Goal: Task Accomplishment & Management: Manage account settings

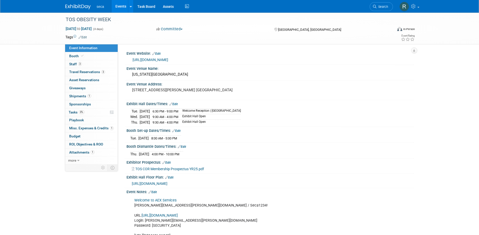
click at [120, 4] on link "Events" at bounding box center [121, 6] width 18 height 13
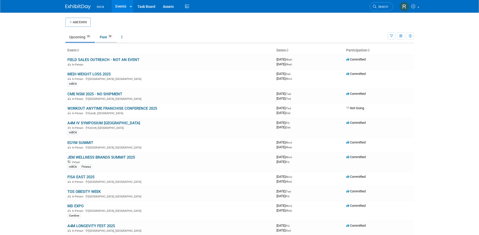
click at [106, 39] on link "Past 59" at bounding box center [106, 37] width 21 height 10
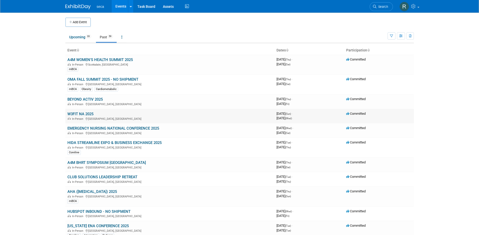
click at [88, 114] on link "W3FIT NA 2025" at bounding box center [80, 114] width 26 height 5
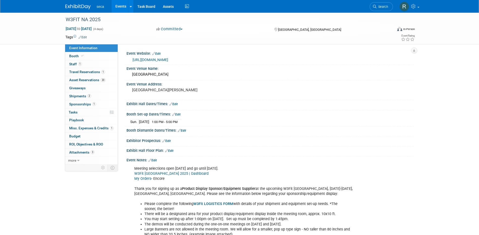
click at [157, 161] on link "Edit" at bounding box center [153, 161] width 8 height 4
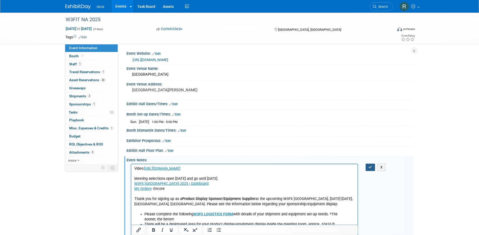
click at [368, 167] on button "button" at bounding box center [370, 167] width 9 height 7
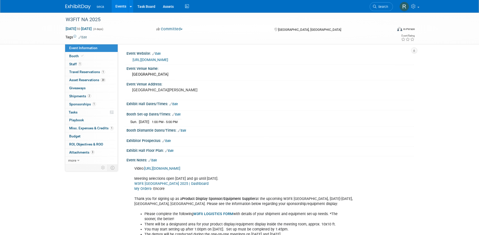
click at [119, 7] on link "Events" at bounding box center [121, 6] width 18 height 13
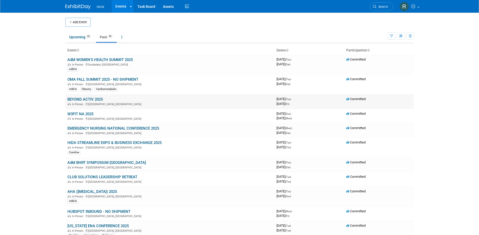
click at [87, 100] on link "BEYOND ACTIV 2025" at bounding box center [84, 99] width 35 height 5
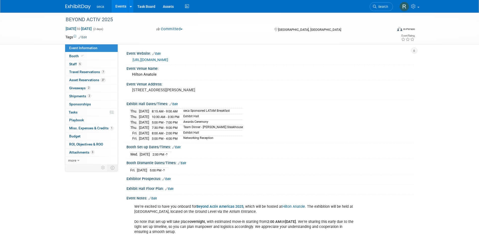
click at [156, 197] on link "Edit" at bounding box center [153, 199] width 8 height 4
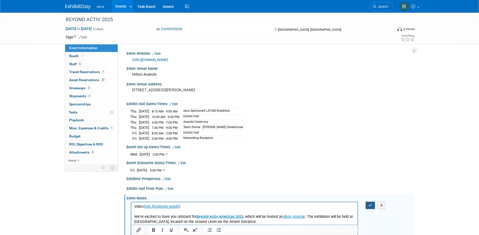
click at [369, 206] on icon "button" at bounding box center [371, 206] width 4 height 4
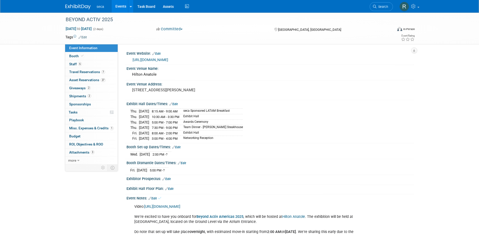
click at [121, 7] on link "Events" at bounding box center [121, 6] width 18 height 13
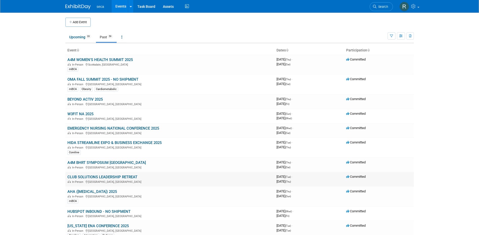
click at [105, 177] on link "CLUB SOLUTIONS LEADERSHIP RETREAT" at bounding box center [102, 177] width 70 height 5
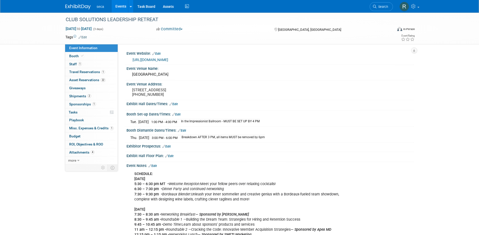
click at [157, 168] on link "Edit" at bounding box center [153, 166] width 8 height 4
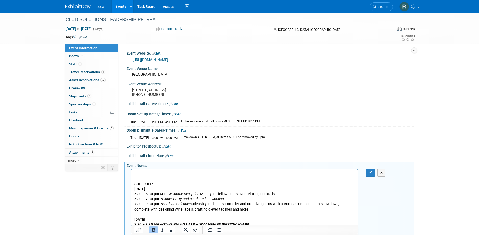
click at [151, 228] on icon "Bold" at bounding box center [154, 230] width 6 height 6
click at [371, 175] on icon "button" at bounding box center [371, 173] width 4 height 4
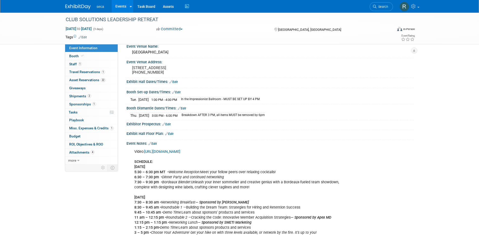
scroll to position [51, 0]
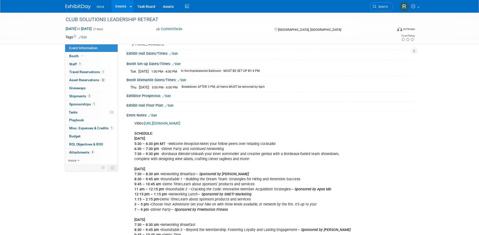
click at [157, 117] on link "Edit" at bounding box center [153, 116] width 8 height 4
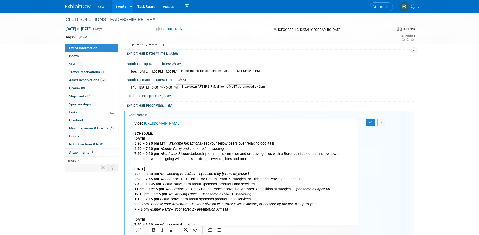
scroll to position [0, 0]
click at [204, 124] on p "Video: https://youtu.be/6XGf59z32_g SCHEDULE: Tuesday 9/9 5:30 – 6:30 pm MT • W…" at bounding box center [244, 192] width 221 height 142
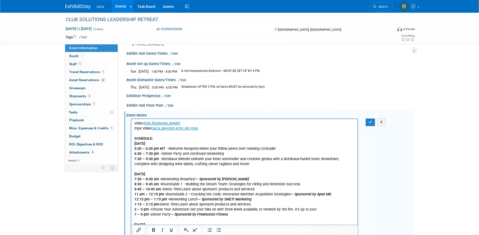
drag, startPoint x: 207, startPoint y: 129, endPoint x: 258, endPoint y: 251, distance: 131.9
click at [131, 127] on html "Video: https://youtu.be/6XGf59z32_g0 mp4 Video: seca_Beyond Activ_HQ.mp4﻿ SCHED…" at bounding box center [244, 193] width 227 height 149
copy p "mp4 Video: seca_Beyond Activ_HQ.mp4﻿"
click at [368, 126] on button "button" at bounding box center [370, 122] width 9 height 7
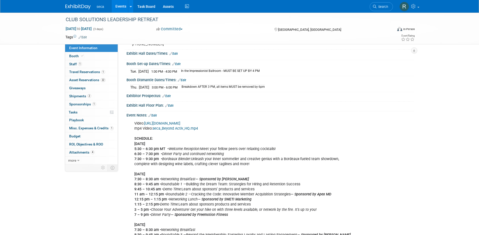
click at [124, 8] on link "Events" at bounding box center [121, 6] width 18 height 13
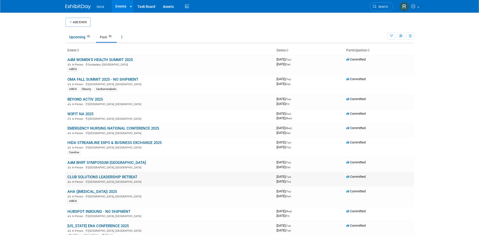
click at [91, 178] on link "CLUB SOLUTIONS LEADERSHIP RETREAT" at bounding box center [102, 177] width 70 height 5
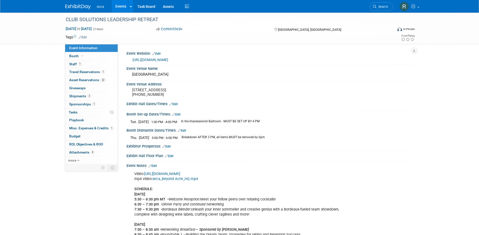
click at [118, 6] on link "Events" at bounding box center [121, 6] width 18 height 13
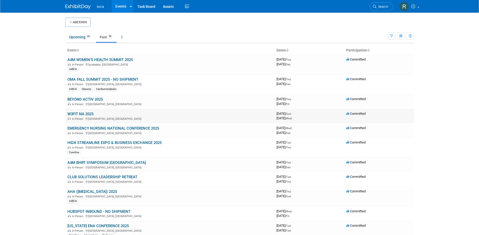
click at [87, 112] on link "W3FIT NA 2025" at bounding box center [80, 114] width 26 height 5
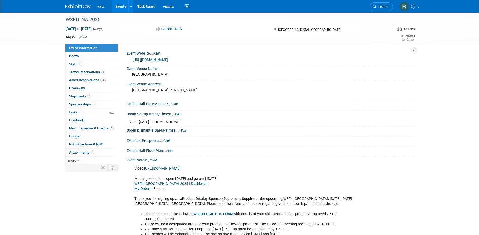
click at [156, 158] on div "Event Notes: Edit" at bounding box center [270, 160] width 287 height 7
click at [156, 159] on link "Edit" at bounding box center [153, 161] width 8 height 4
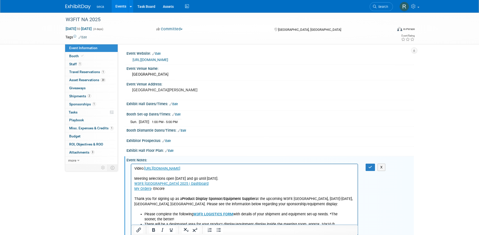
click at [203, 171] on p "Video: https://youtu.be/6XGf59z32_g Meeting selections open Sept 5 and go until…" at bounding box center [244, 189] width 221 height 46
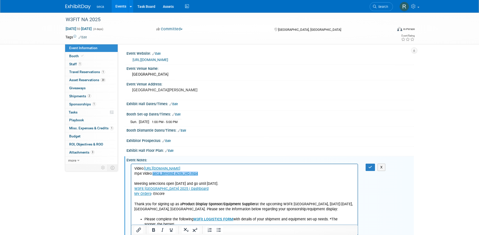
click at [180, 175] on link "seca_Beyond Activ_HQ.mp4" at bounding box center [174, 174] width 45 height 4
click at [370, 168] on icon "button" at bounding box center [371, 168] width 4 height 4
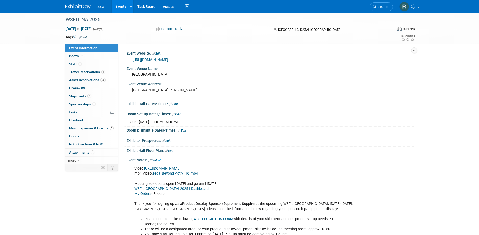
click at [119, 8] on link "Events" at bounding box center [121, 6] width 18 height 13
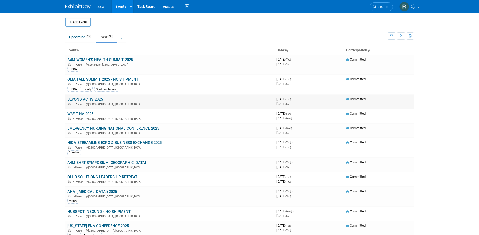
click at [83, 99] on link "BEYOND ACTIV 2025" at bounding box center [84, 99] width 35 height 5
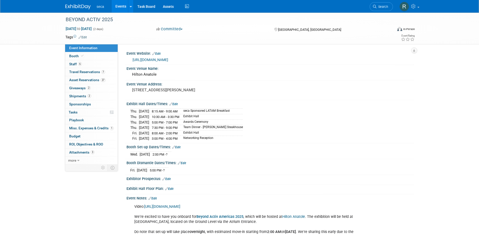
click at [156, 198] on link "Edit" at bounding box center [153, 199] width 8 height 4
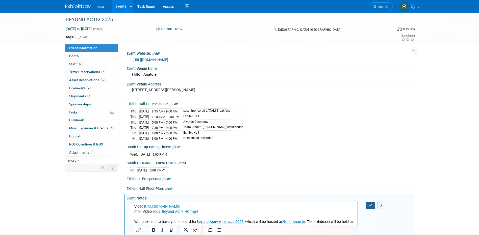
click at [374, 202] on button "button" at bounding box center [370, 205] width 9 height 7
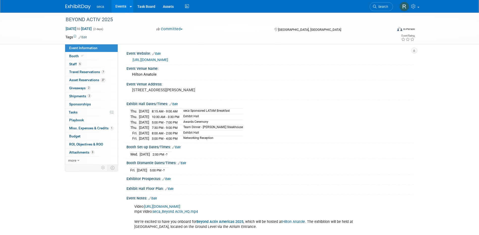
click at [117, 6] on link "Events" at bounding box center [121, 6] width 18 height 13
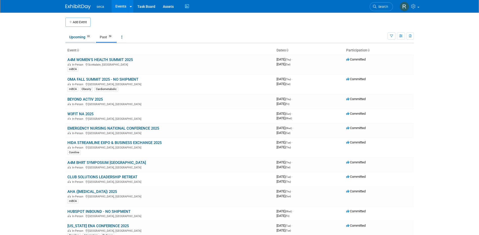
click at [80, 37] on link "Upcoming 33" at bounding box center [80, 37] width 30 height 10
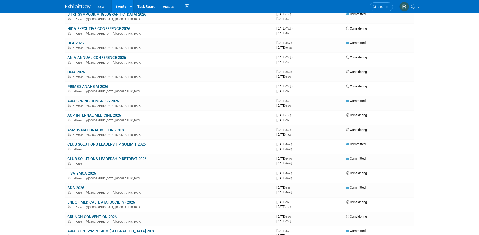
scroll to position [253, 0]
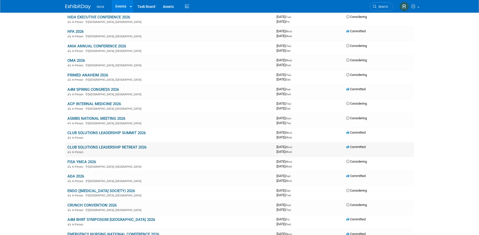
click at [122, 147] on link "CLUB SOLUTIONS LEADERSHIP RETREAT 2026" at bounding box center [106, 147] width 79 height 5
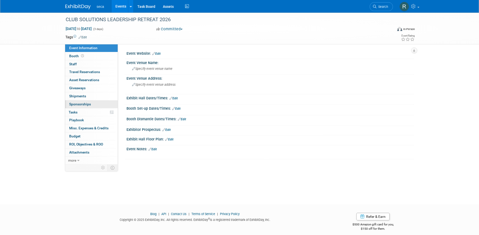
click at [83, 103] on span "Sponsorships 0" at bounding box center [80, 104] width 22 height 4
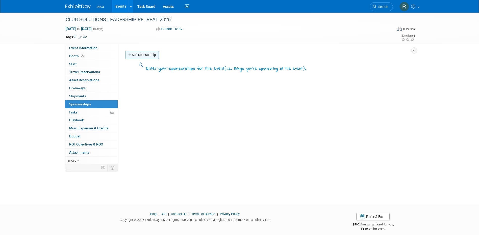
click at [145, 53] on link "Add Sponsorship" at bounding box center [142, 55] width 33 height 8
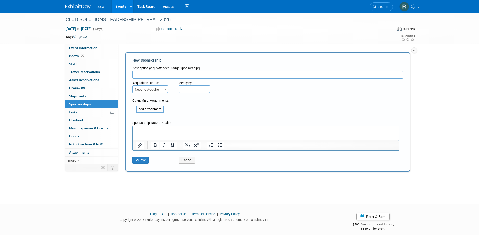
click at [151, 73] on input "text" at bounding box center [267, 75] width 271 height 8
click at [159, 90] on span "Need to Acquire" at bounding box center [150, 89] width 35 height 7
select select "2"
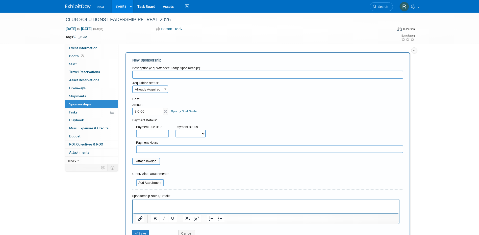
click at [152, 110] on input "$ 0.00" at bounding box center [148, 112] width 32 height 8
type input "$ 12,995.00"
click at [242, 105] on div "Cost: Amount $ 12,995.00 Specify Cost Center Cost Center -- Not Specified --" at bounding box center [267, 106] width 271 height 18
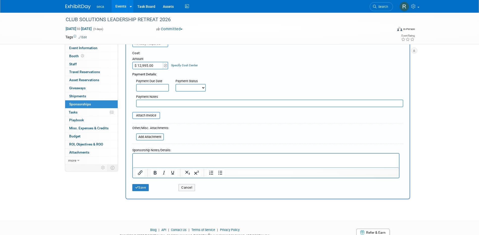
scroll to position [51, 0]
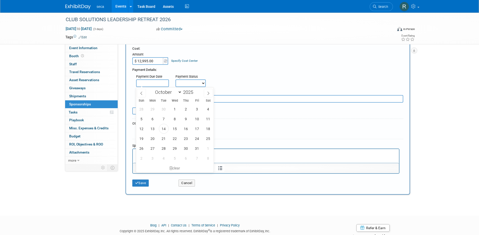
click at [156, 85] on input "text" at bounding box center [152, 84] width 33 height 8
click at [173, 129] on span "15" at bounding box center [175, 129] width 10 height 10
type input "[DATE]"
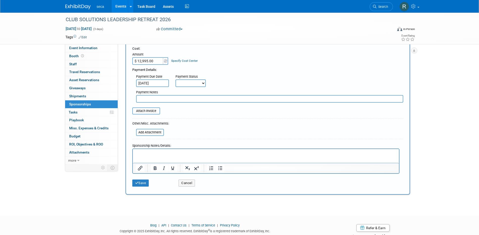
click at [269, 80] on div "Payment Due Date [DATE] Payment Status Not Paid Yet Partially Paid Paid in Full…" at bounding box center [268, 80] width 279 height 15
click at [144, 184] on button "Save" at bounding box center [140, 183] width 17 height 7
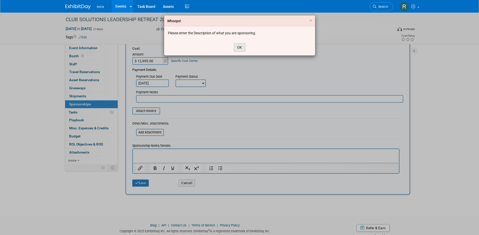
click at [239, 48] on button "OK" at bounding box center [240, 47] width 12 height 9
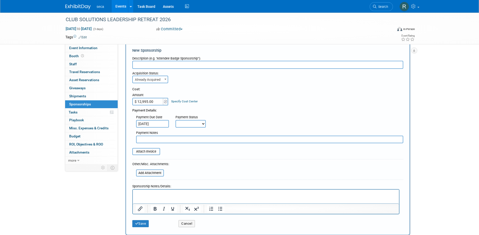
scroll to position [0, 0]
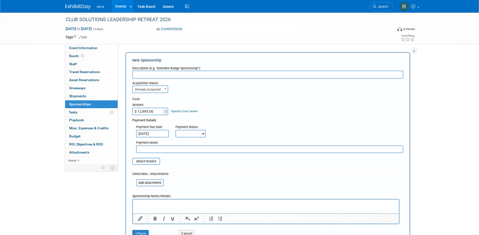
click at [187, 76] on input "text" at bounding box center [267, 75] width 271 height 8
click at [185, 75] on input "Platinum" at bounding box center [267, 75] width 271 height 8
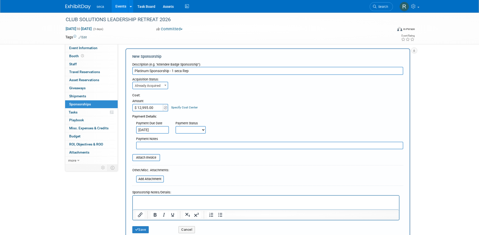
scroll to position [67, 0]
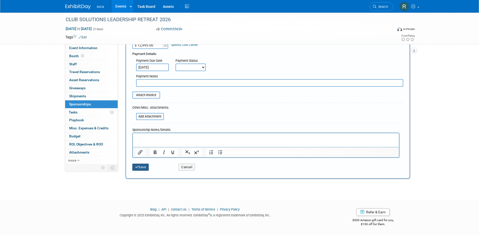
type input "Platinum Sponsorship - 1 seca Rep"
click at [141, 165] on button "Save" at bounding box center [140, 167] width 17 height 7
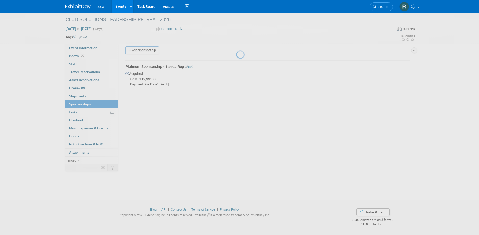
scroll to position [5, 0]
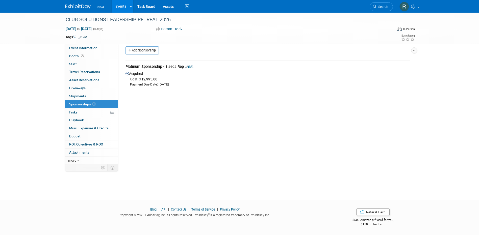
click at [194, 67] on link "Edit" at bounding box center [189, 67] width 8 height 4
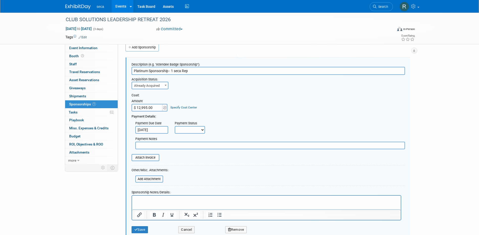
scroll to position [0, 0]
click at [147, 156] on input "file" at bounding box center [129, 158] width 60 height 6
click at [160, 181] on input "file" at bounding box center [133, 179] width 60 height 6
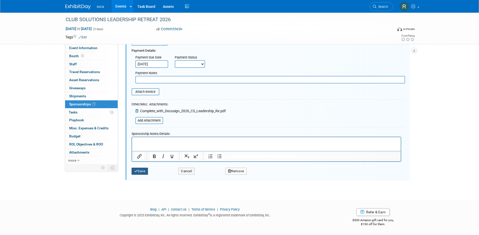
click at [142, 170] on button "Save" at bounding box center [140, 171] width 17 height 7
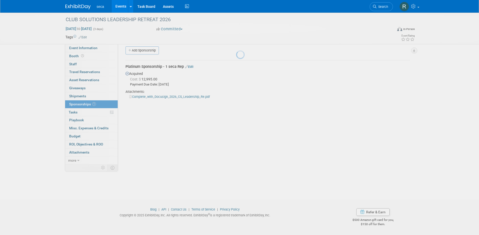
scroll to position [5, 0]
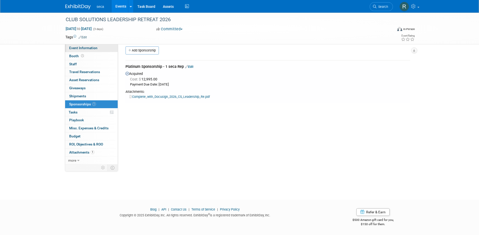
click at [91, 49] on span "Event Information" at bounding box center [83, 48] width 28 height 4
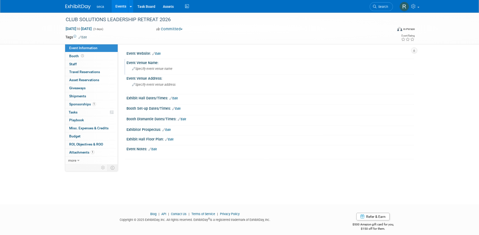
click at [158, 70] on span "Specify event venue name" at bounding box center [152, 69] width 40 height 4
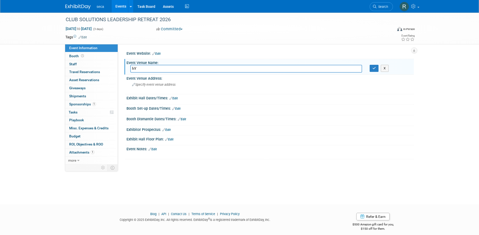
type input "h"
click at [207, 69] on input "Hyatt Regency [DEMOGRAPHIC_DATA][PERSON_NAME] PBL" at bounding box center [246, 69] width 232 height 8
type input "Hyatt Regency [DEMOGRAPHIC_DATA][PERSON_NAME] PBL"
click at [374, 68] on icon "button" at bounding box center [375, 68] width 4 height 3
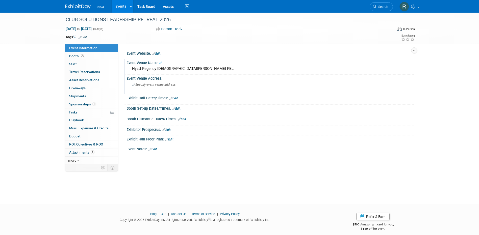
click at [172, 83] on span "Specify event venue address" at bounding box center [153, 85] width 43 height 4
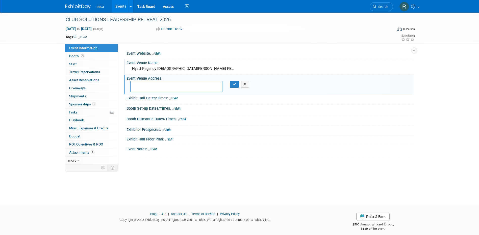
click at [195, 72] on div "Hyatt Regency [DEMOGRAPHIC_DATA][PERSON_NAME] PBL" at bounding box center [270, 69] width 280 height 8
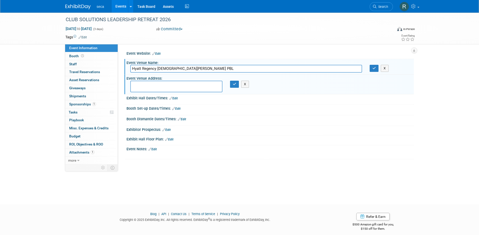
drag, startPoint x: 201, startPoint y: 70, endPoint x: 172, endPoint y: 70, distance: 28.8
click at [172, 70] on input "Hyatt Regency [DEMOGRAPHIC_DATA][PERSON_NAME] PBL" at bounding box center [246, 69] width 232 height 8
type input "[GEOGRAPHIC_DATA]"
click at [175, 86] on textarea at bounding box center [176, 87] width 92 height 12
type textarea "[STREET_ADDRESS][PERSON_NAME]"
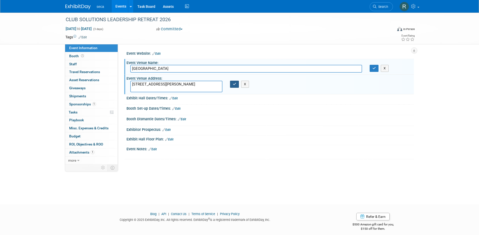
click at [235, 84] on icon "button" at bounding box center [235, 84] width 4 height 3
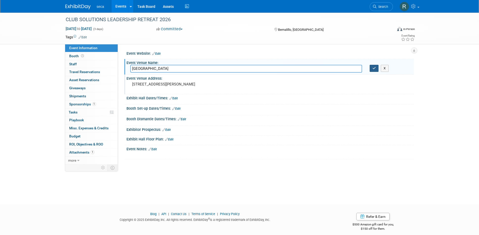
click at [374, 68] on icon "button" at bounding box center [375, 68] width 4 height 3
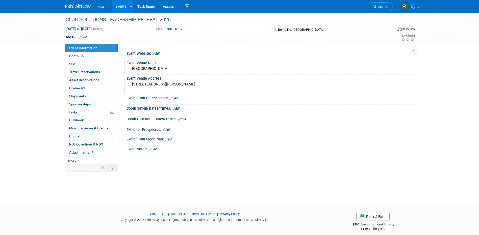
click at [156, 149] on link "Edit" at bounding box center [153, 150] width 8 height 4
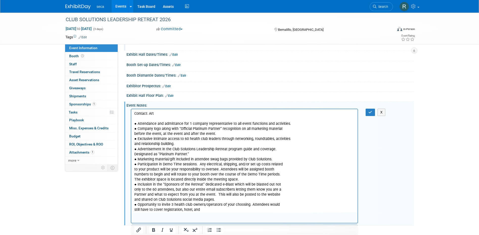
scroll to position [89, 0]
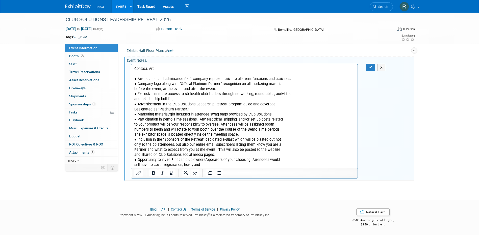
click at [218, 167] on p "● Attendance and admittance for 1 company representative to all event functions…" at bounding box center [244, 122] width 221 height 91
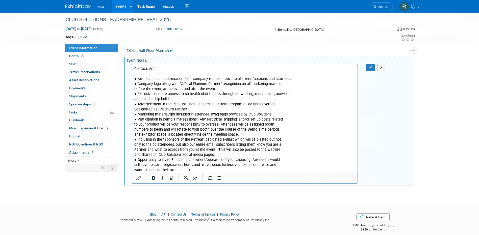
click at [201, 163] on p "● Attendance and admittance for 1 company representative to all event functions…" at bounding box center [244, 125] width 221 height 96
click at [171, 70] on p "Contact: Art" at bounding box center [244, 68] width 221 height 5
click at [373, 67] on button "button" at bounding box center [370, 67] width 9 height 7
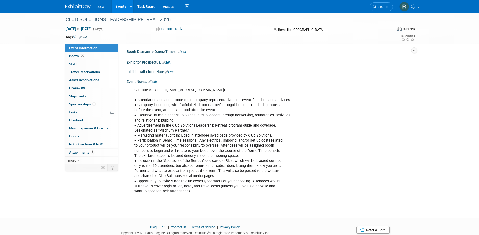
scroll to position [35, 0]
